Goal: Transaction & Acquisition: Book appointment/travel/reservation

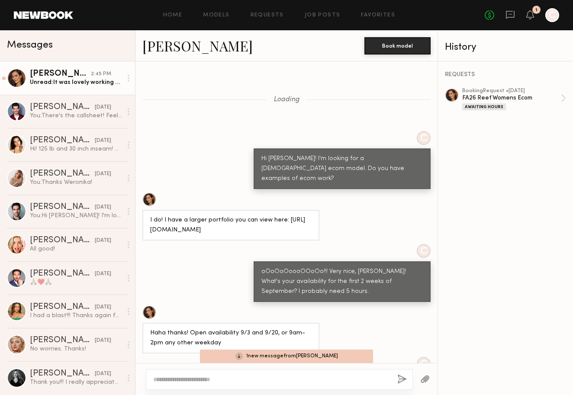
scroll to position [1238, 0]
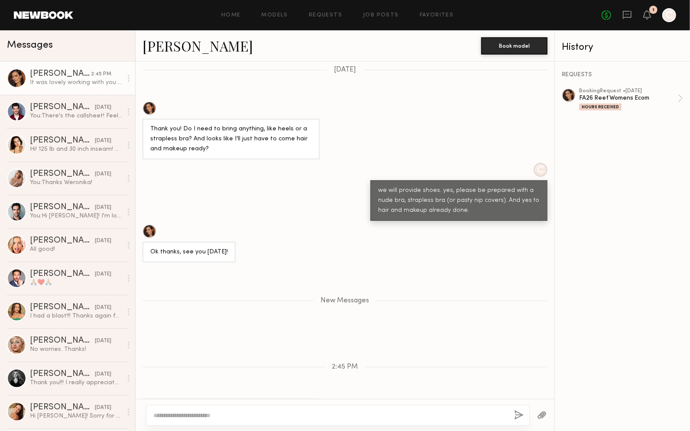
scroll to position [1373, 0]
click at [331, 395] on textarea at bounding box center [330, 415] width 354 height 9
click at [573, 98] on div "FA26 Reef Womens Ecom" at bounding box center [628, 98] width 99 height 8
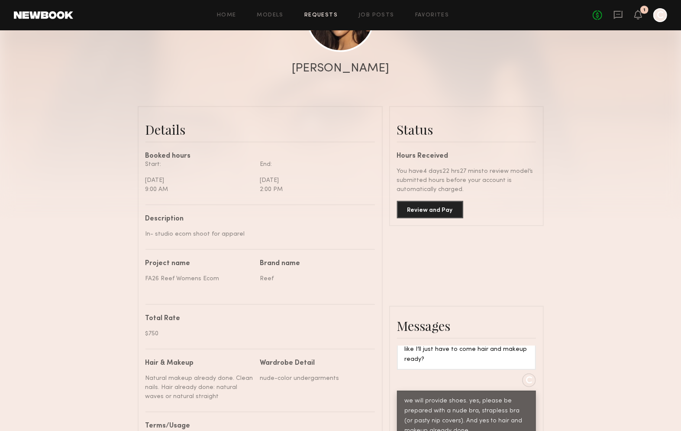
scroll to position [142, 0]
click at [434, 207] on button "Review and Pay" at bounding box center [430, 208] width 66 height 17
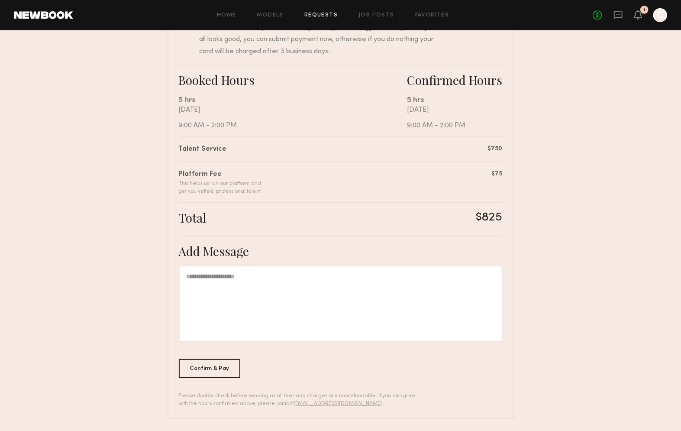
scroll to position [123, 0]
drag, startPoint x: 326, startPoint y: 283, endPoint x: 360, endPoint y: 271, distance: 36.2
click at [323, 284] on div at bounding box center [341, 302] width 324 height 76
click at [229, 367] on div "Confirm & Pay" at bounding box center [210, 366] width 62 height 19
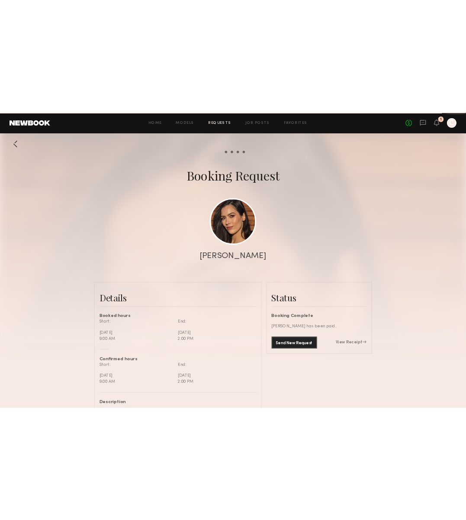
scroll to position [709, 0]
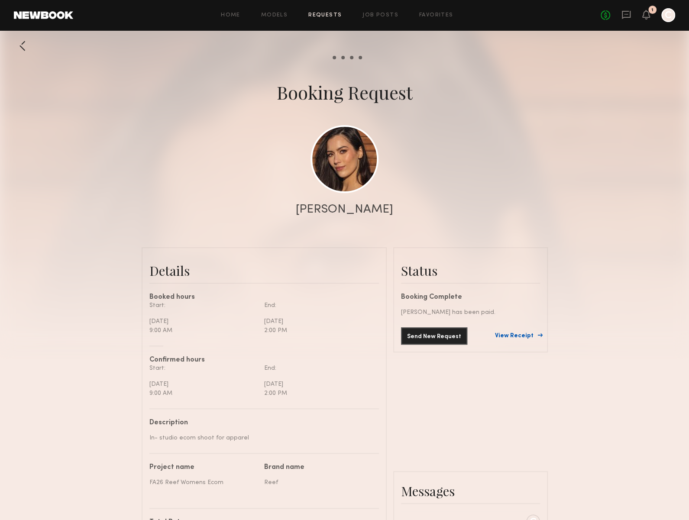
click at [531, 335] on link "View Receipt" at bounding box center [517, 336] width 45 height 6
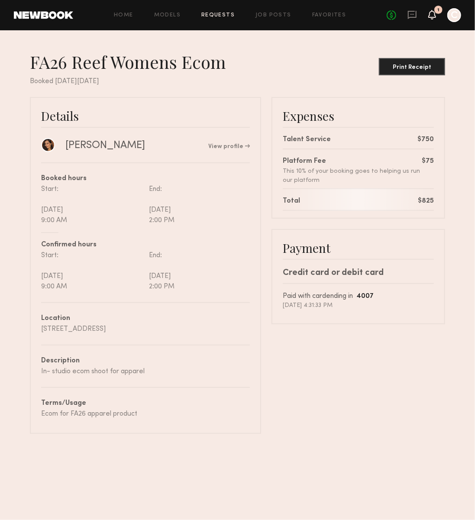
click at [434, 16] on icon at bounding box center [432, 14] width 7 height 6
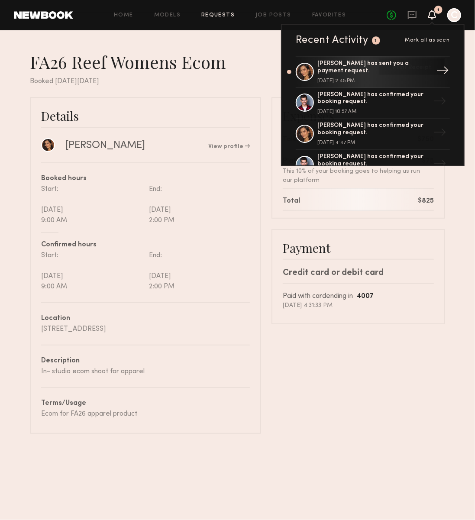
click at [421, 71] on link "Amanda W. has sent you a payment request. September 04, 2025 @ 2:45 PM →" at bounding box center [373, 72] width 154 height 32
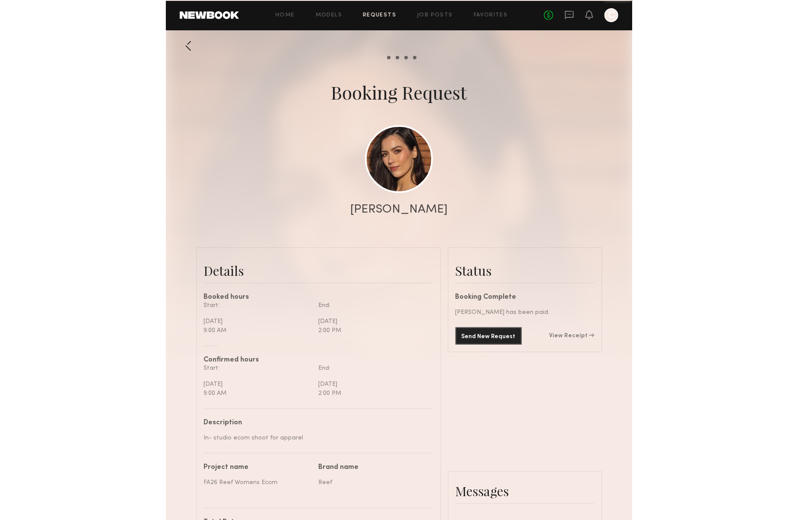
scroll to position [709, 0]
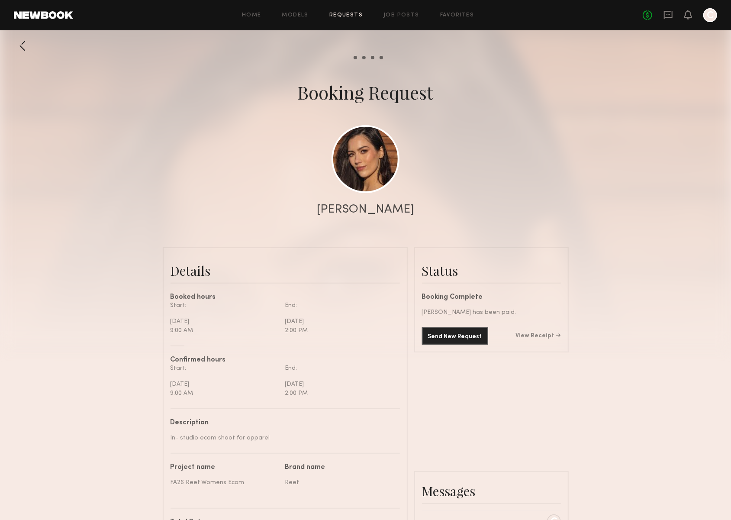
click at [369, 204] on div "[PERSON_NAME]" at bounding box center [365, 210] width 97 height 12
click at [366, 168] on link at bounding box center [366, 159] width 68 height 68
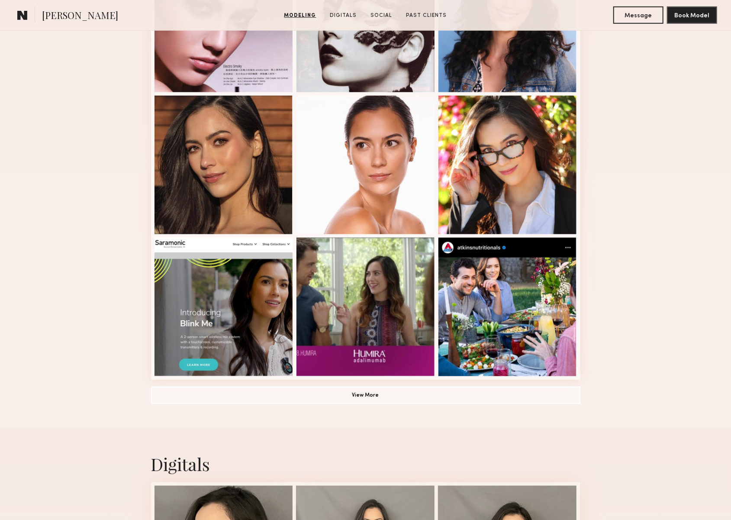
scroll to position [447, 0]
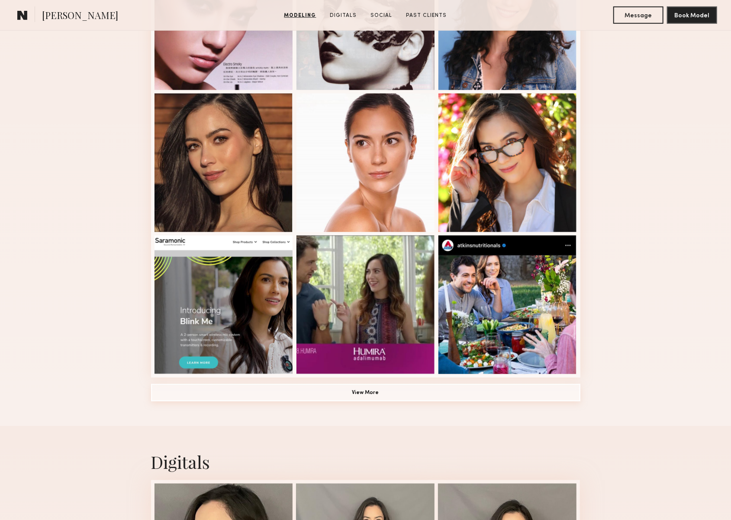
click at [418, 395] on button "View More" at bounding box center [366, 392] width 430 height 17
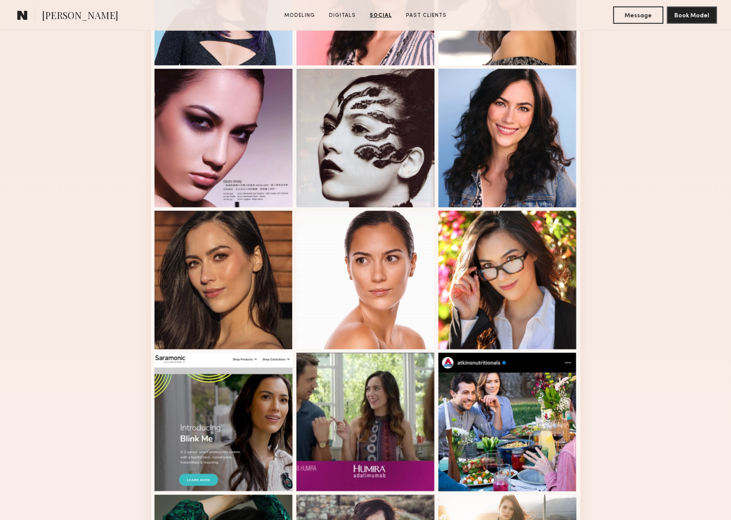
scroll to position [0, 0]
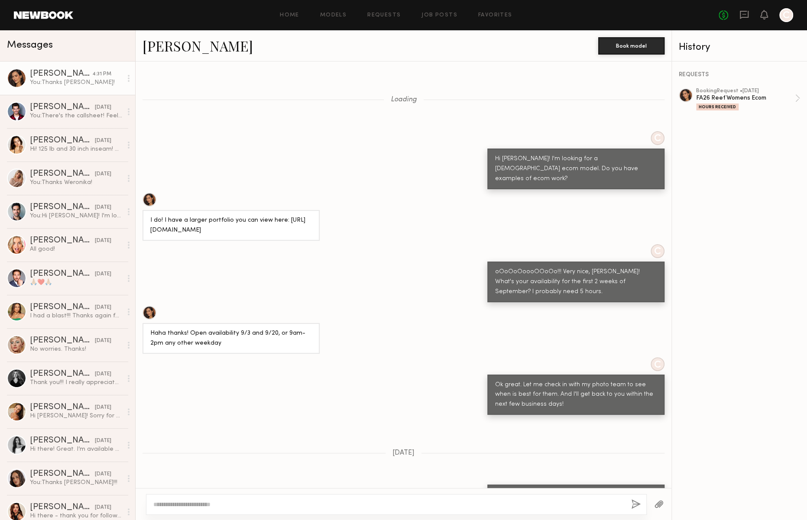
scroll to position [1307, 0]
